Goal: Find specific page/section: Find specific page/section

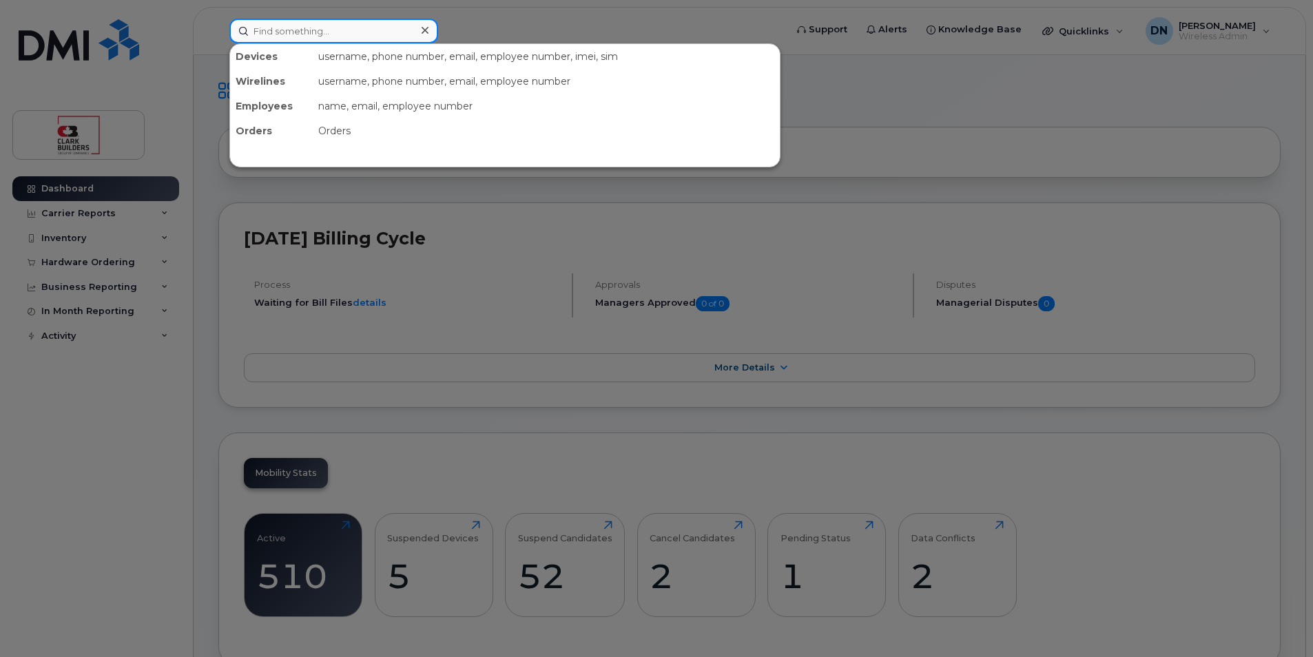
click at [358, 36] on input at bounding box center [333, 31] width 209 height 25
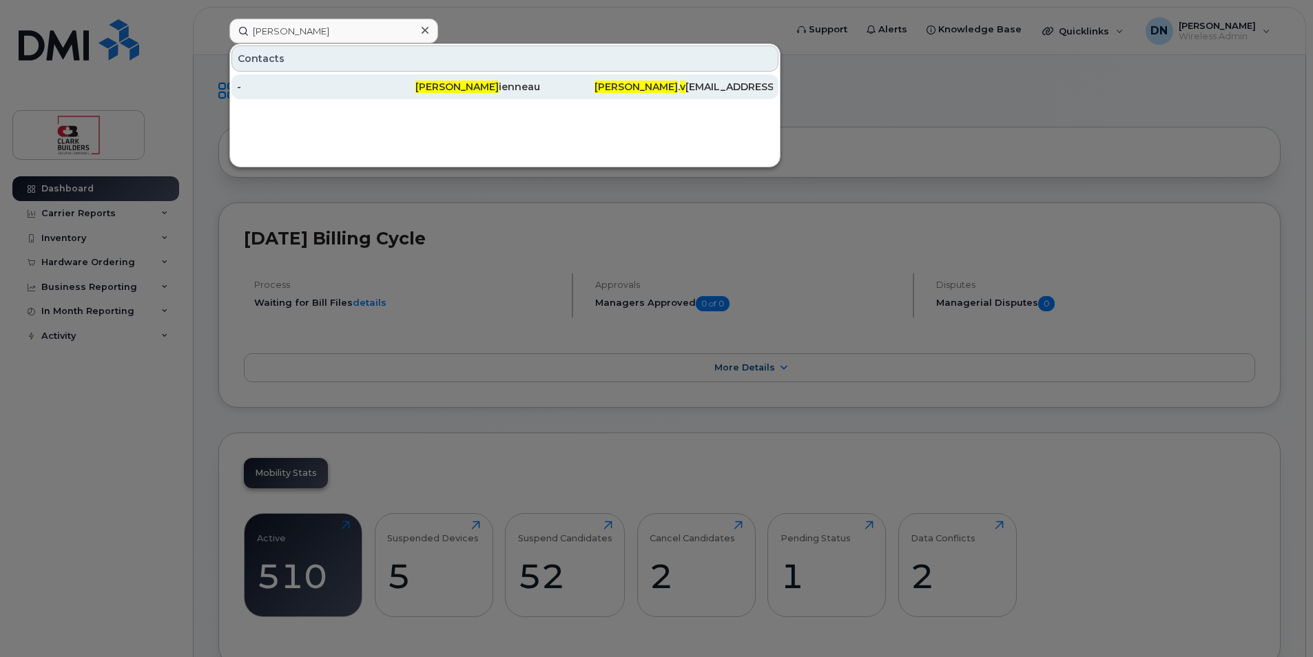
click at [556, 89] on div "[PERSON_NAME] ienneau" at bounding box center [504, 87] width 178 height 14
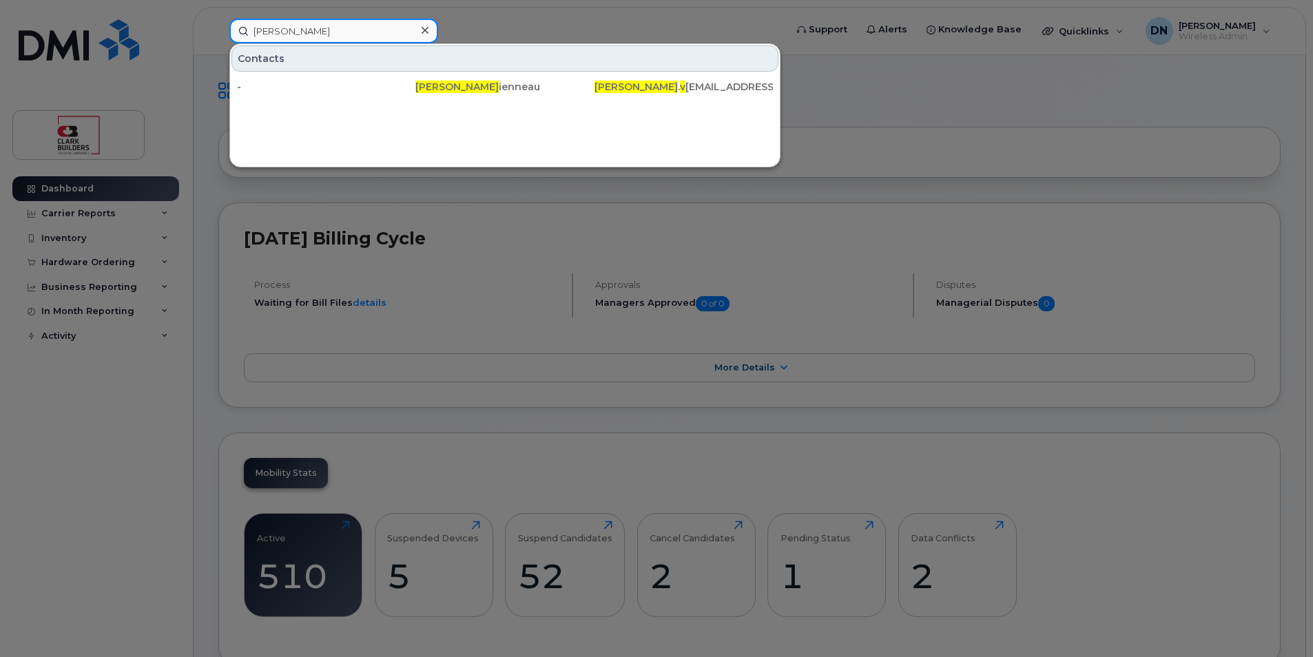
click at [351, 33] on input "[PERSON_NAME]" at bounding box center [333, 31] width 209 height 25
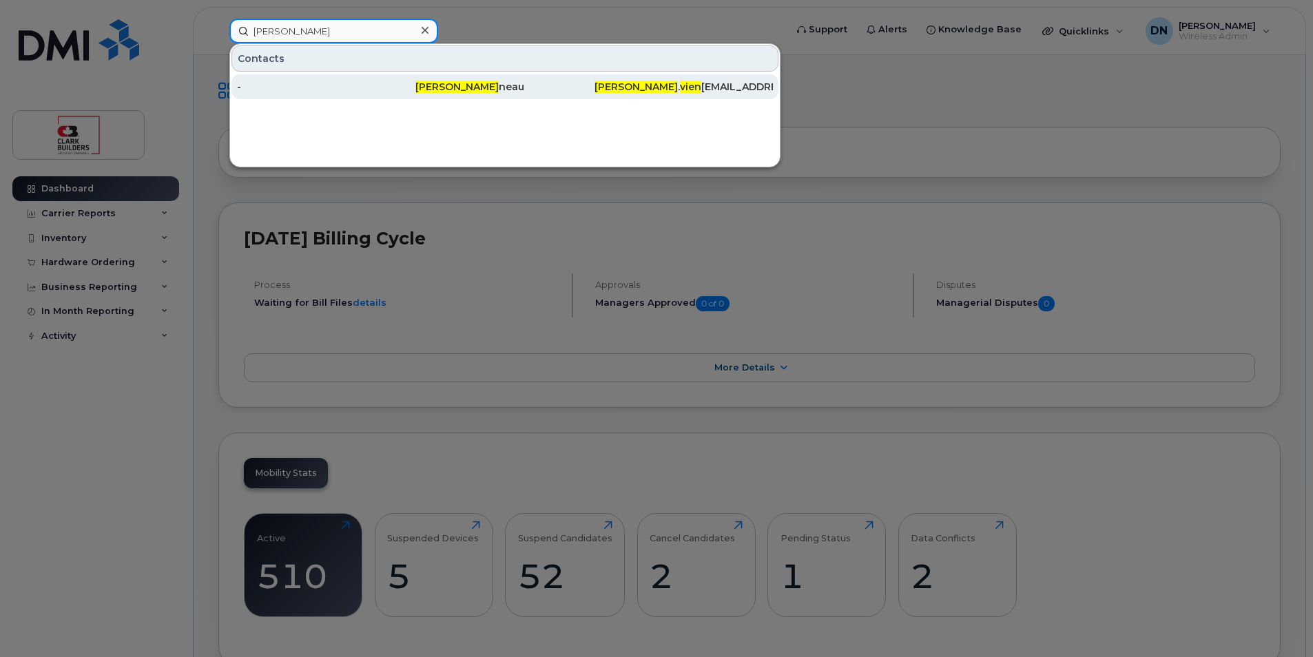
type input "[PERSON_NAME]"
click at [382, 84] on div "-" at bounding box center [326, 87] width 178 height 14
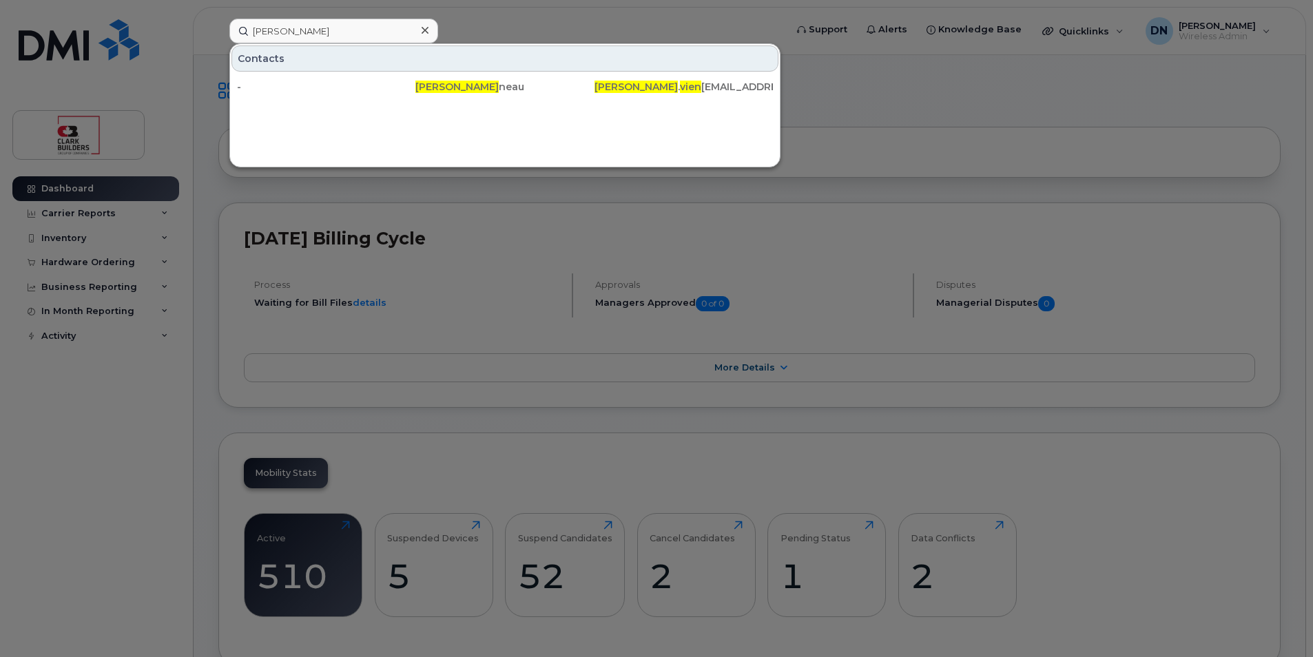
click at [420, 30] on div at bounding box center [425, 31] width 20 height 20
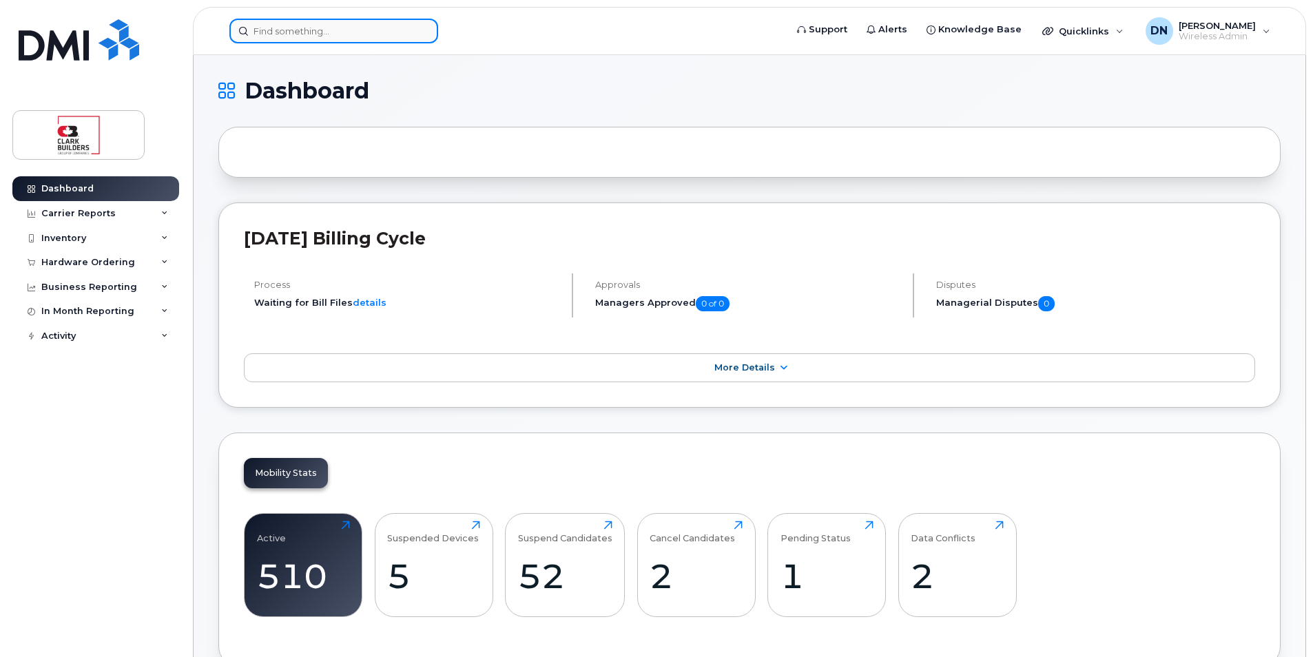
click at [401, 33] on input at bounding box center [333, 31] width 209 height 25
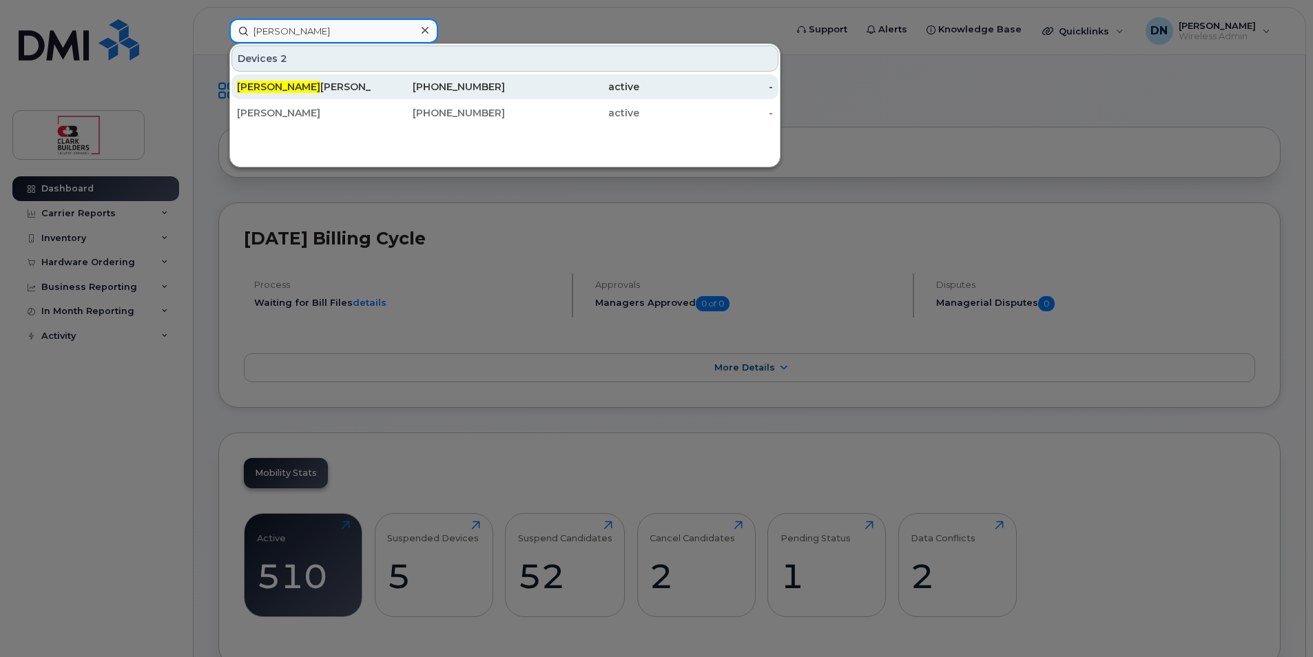
type input "[PERSON_NAME]"
click at [532, 85] on div "active" at bounding box center [572, 87] width 134 height 14
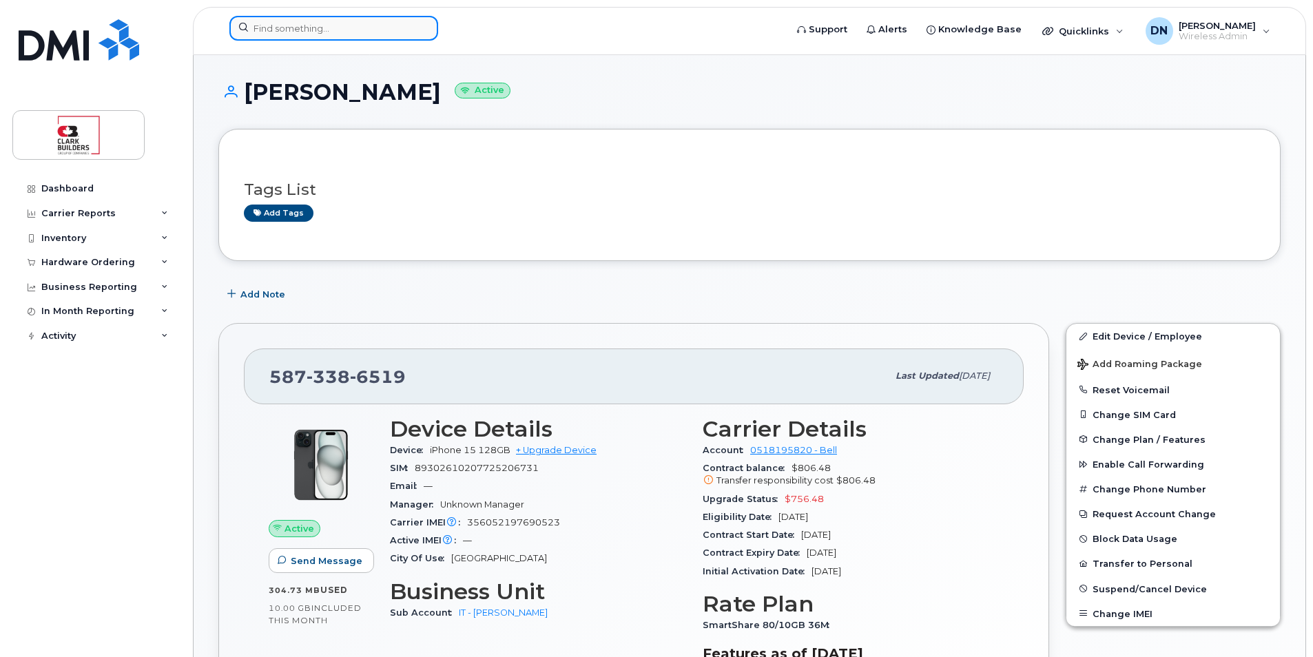
click at [322, 21] on input at bounding box center [333, 28] width 209 height 25
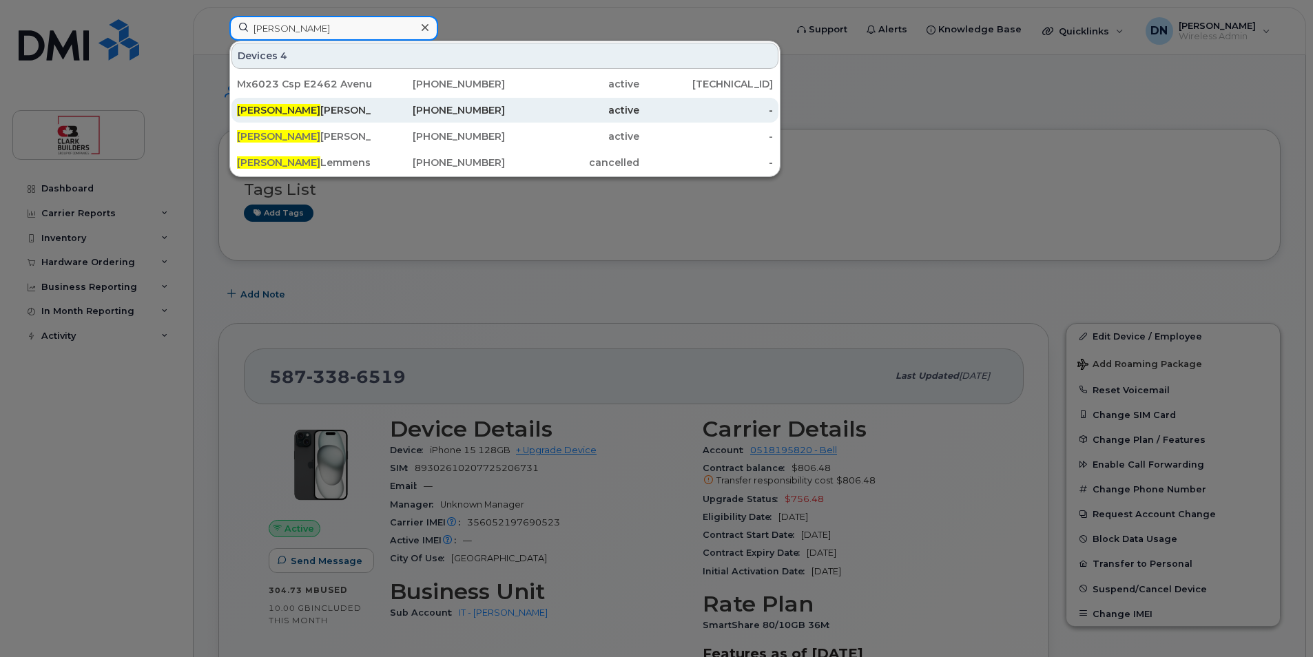
type input "christopher"
click at [322, 110] on div "Christopher Vienneau" at bounding box center [304, 110] width 134 height 14
